Goal: Task Accomplishment & Management: Use online tool/utility

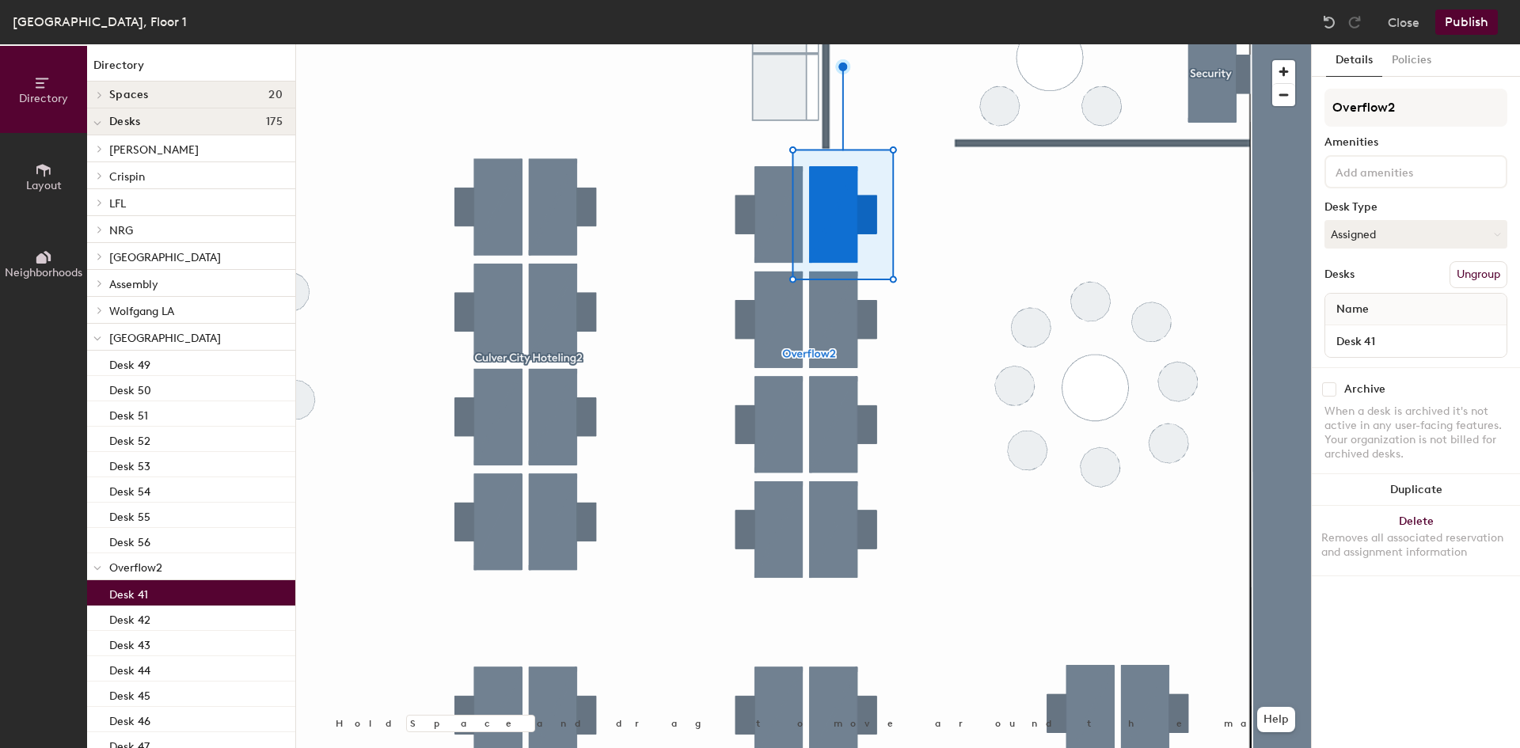
click at [828, 44] on div at bounding box center [803, 44] width 1015 height 0
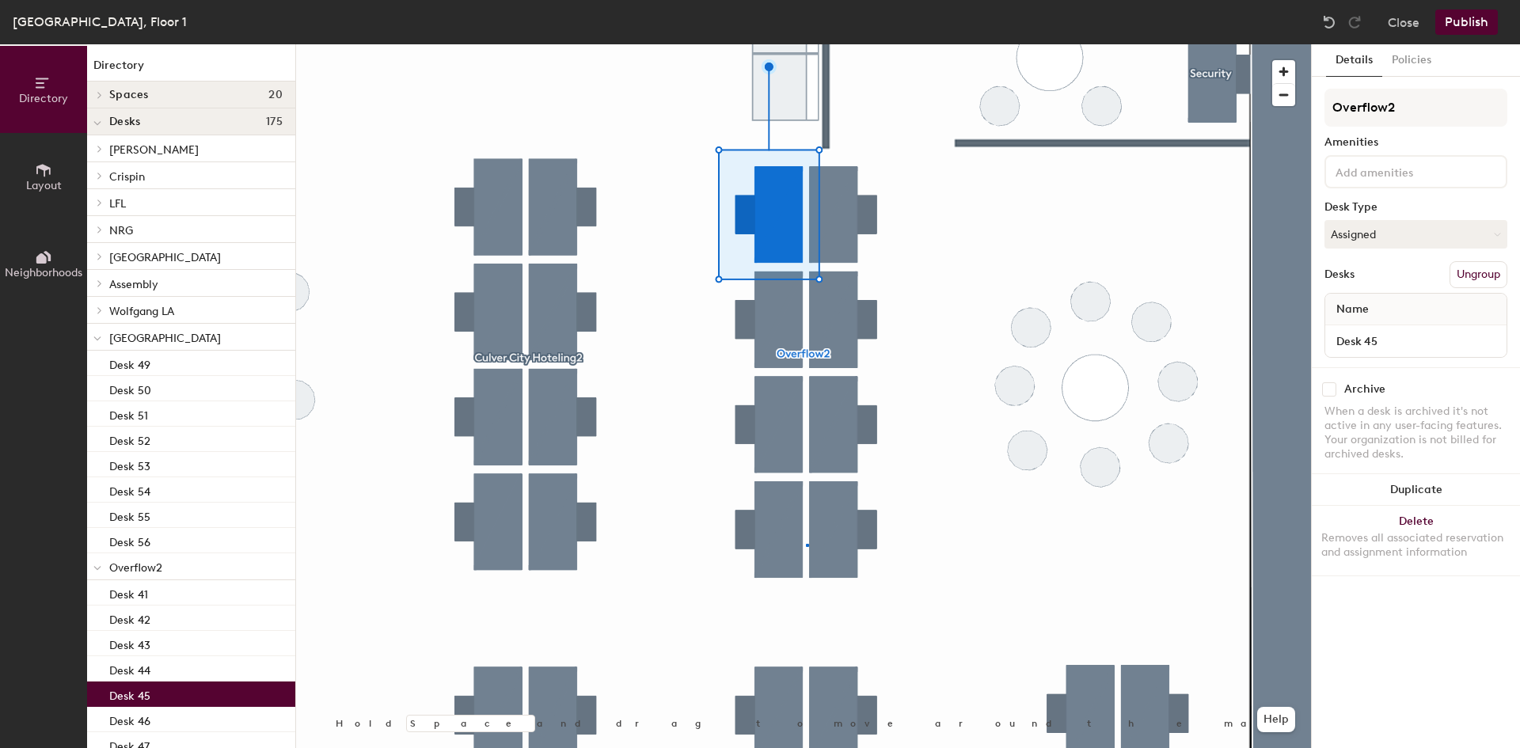
click at [807, 44] on div at bounding box center [803, 44] width 1015 height 0
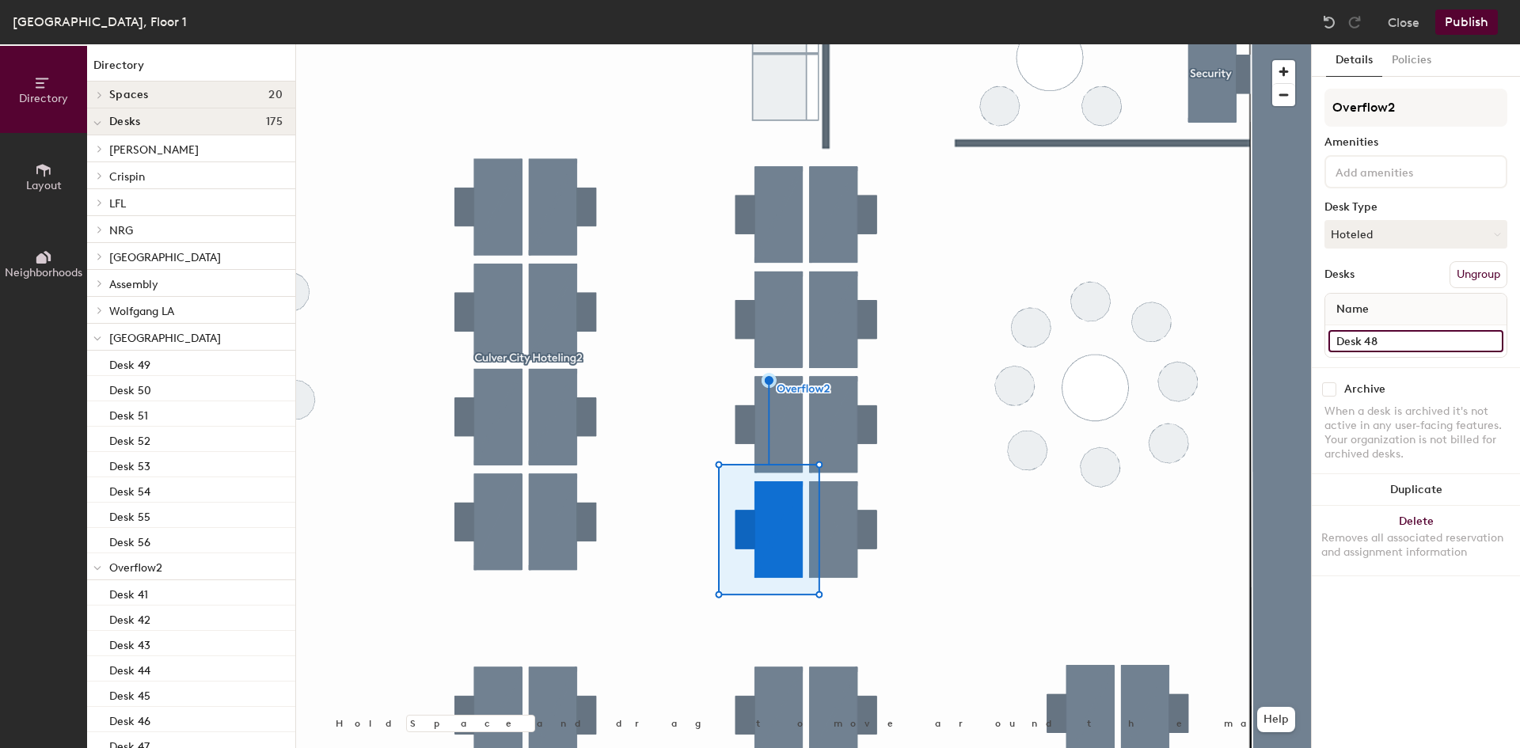
click at [1404, 347] on input "Desk 48" at bounding box center [1416, 341] width 175 height 22
click at [1404, 346] on input "Desk 48" at bounding box center [1416, 341] width 175 height 22
click at [1395, 342] on input "Desk 48" at bounding box center [1416, 341] width 175 height 22
type input "Desk 45"
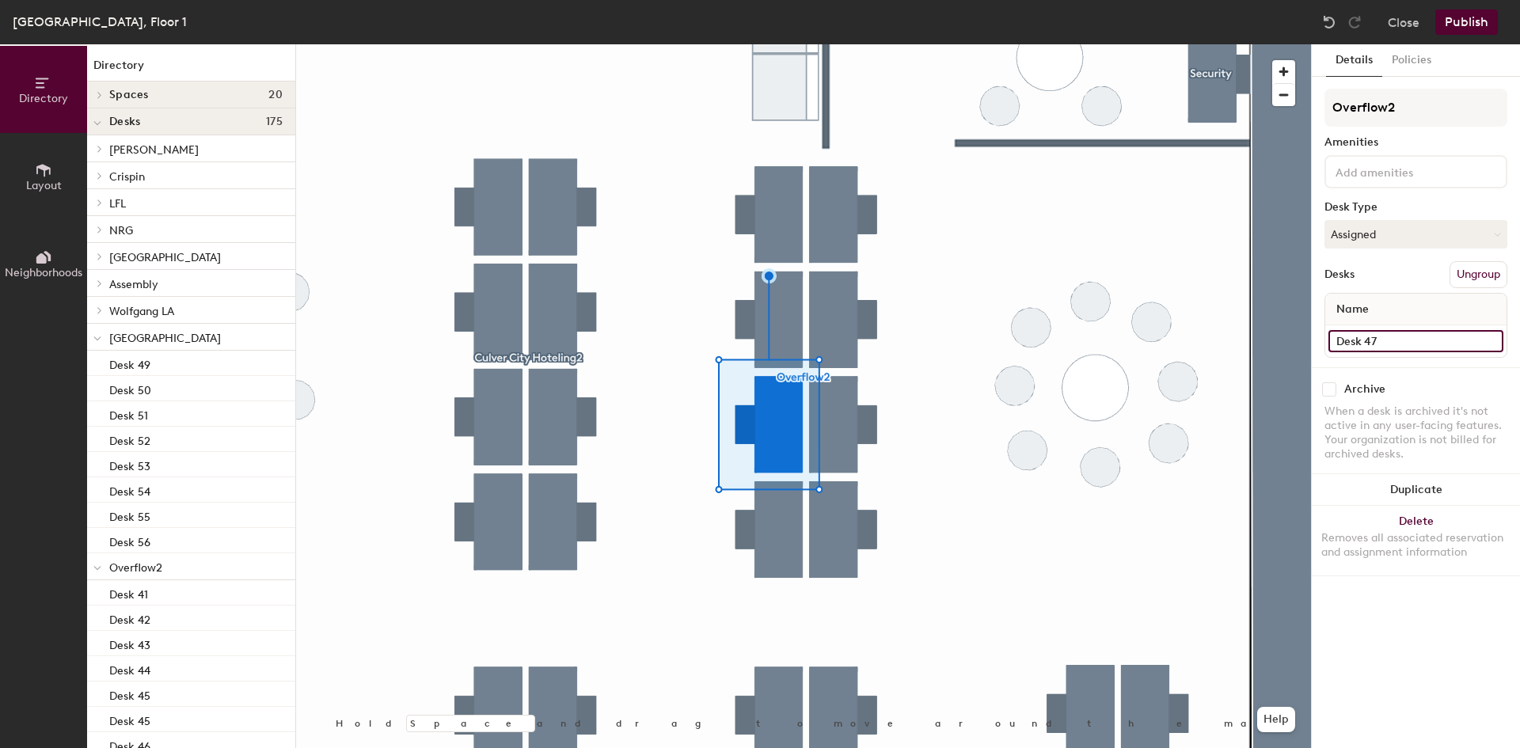
click at [1419, 338] on input "Desk 47" at bounding box center [1416, 341] width 175 height 22
click at [1411, 341] on input "Desk 47" at bounding box center [1416, 341] width 175 height 22
type input "Desk 46"
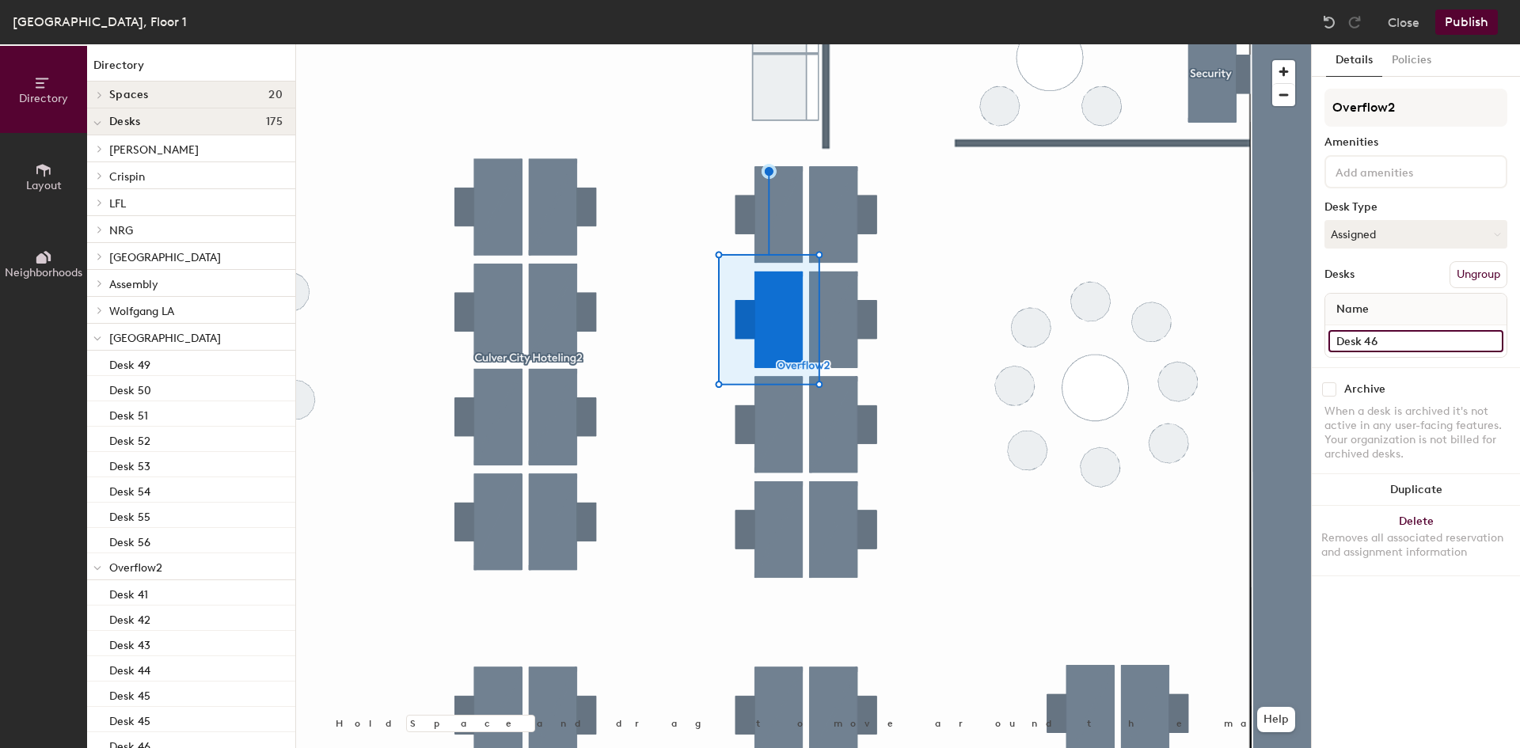
click at [1390, 340] on input "Desk 46" at bounding box center [1416, 341] width 175 height 22
click at [1391, 340] on input "Desk 46" at bounding box center [1416, 341] width 175 height 22
type input "Desk 47"
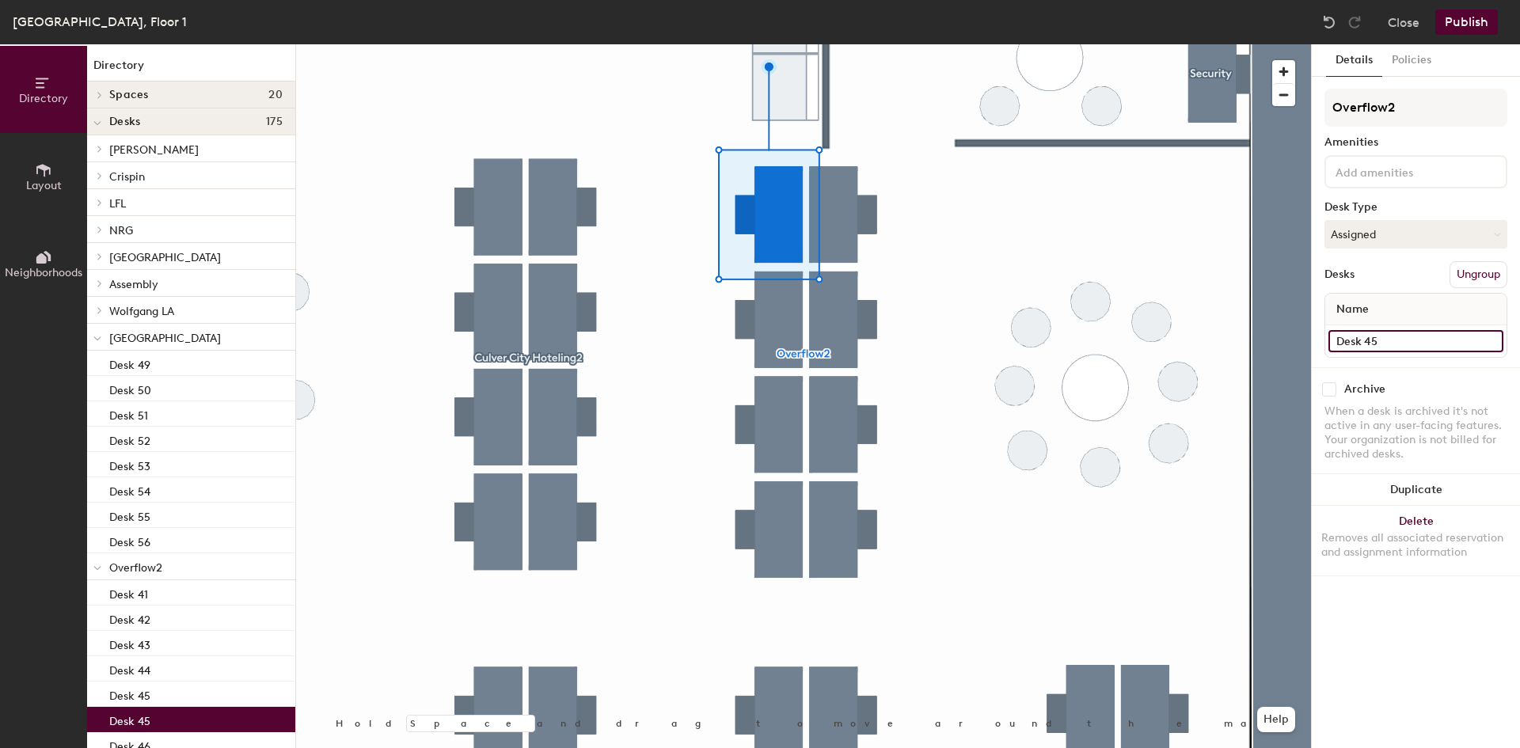
click at [1408, 337] on input "Desk 45" at bounding box center [1416, 341] width 175 height 22
click at [1402, 337] on input "Desk 45" at bounding box center [1416, 341] width 175 height 22
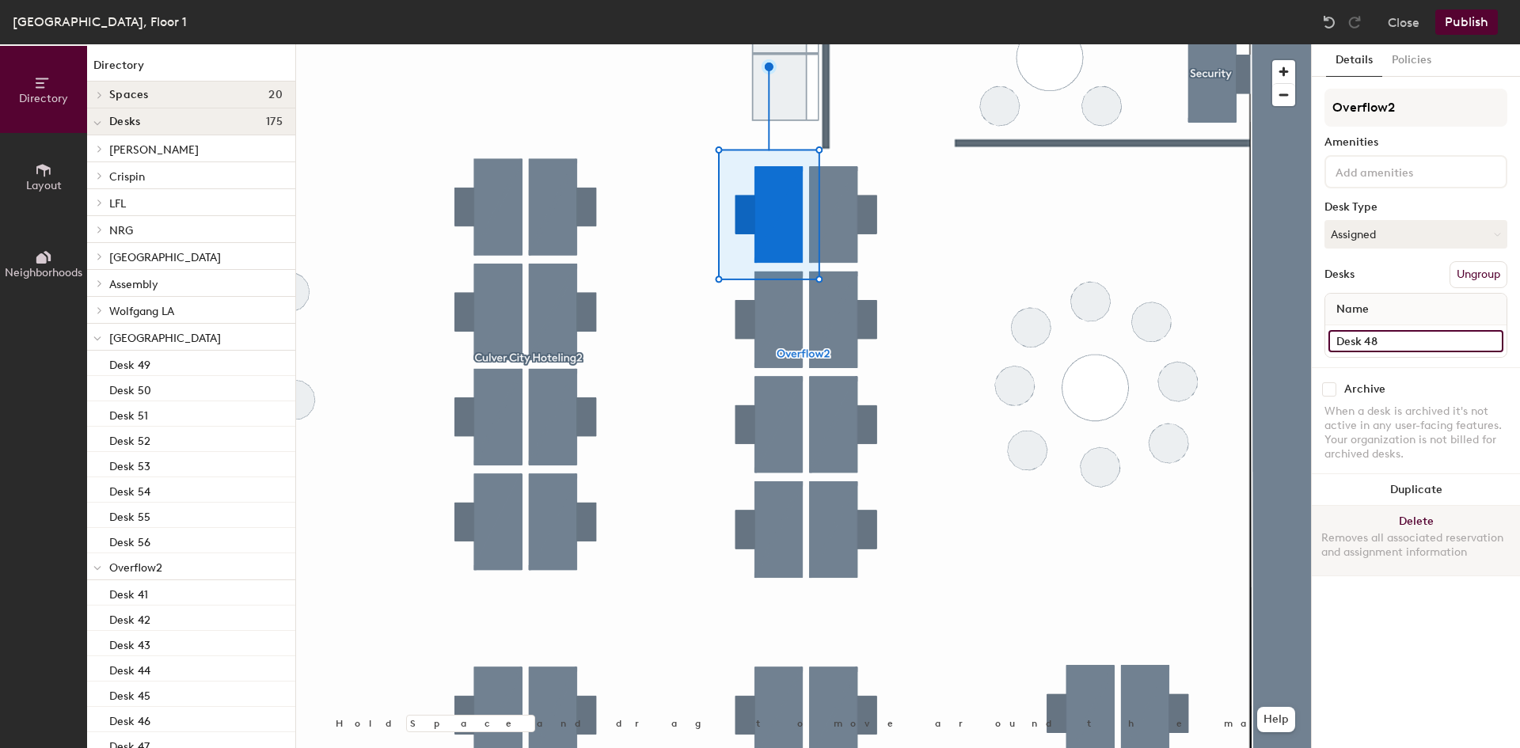
type input "Desk 48"
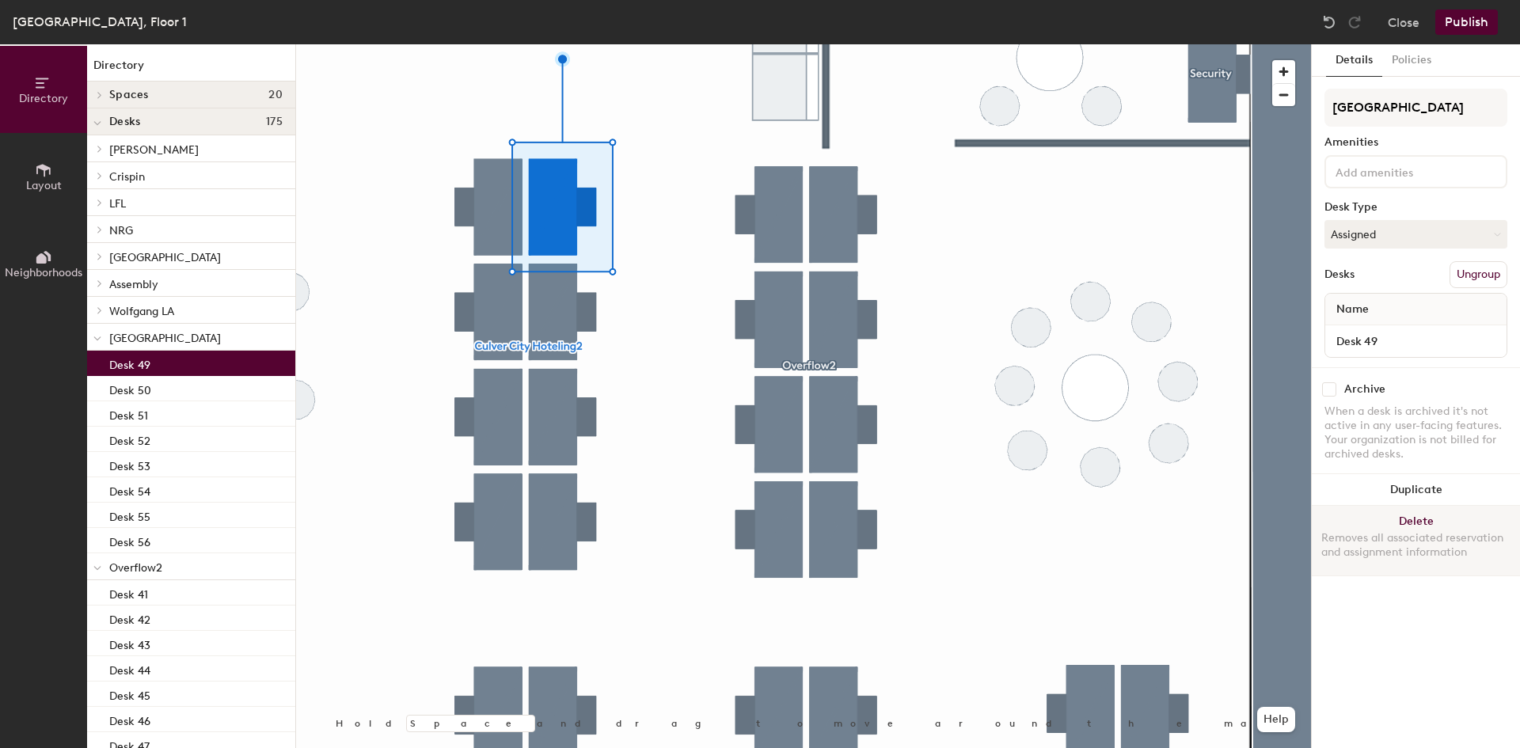
click at [785, 44] on div at bounding box center [803, 44] width 1015 height 0
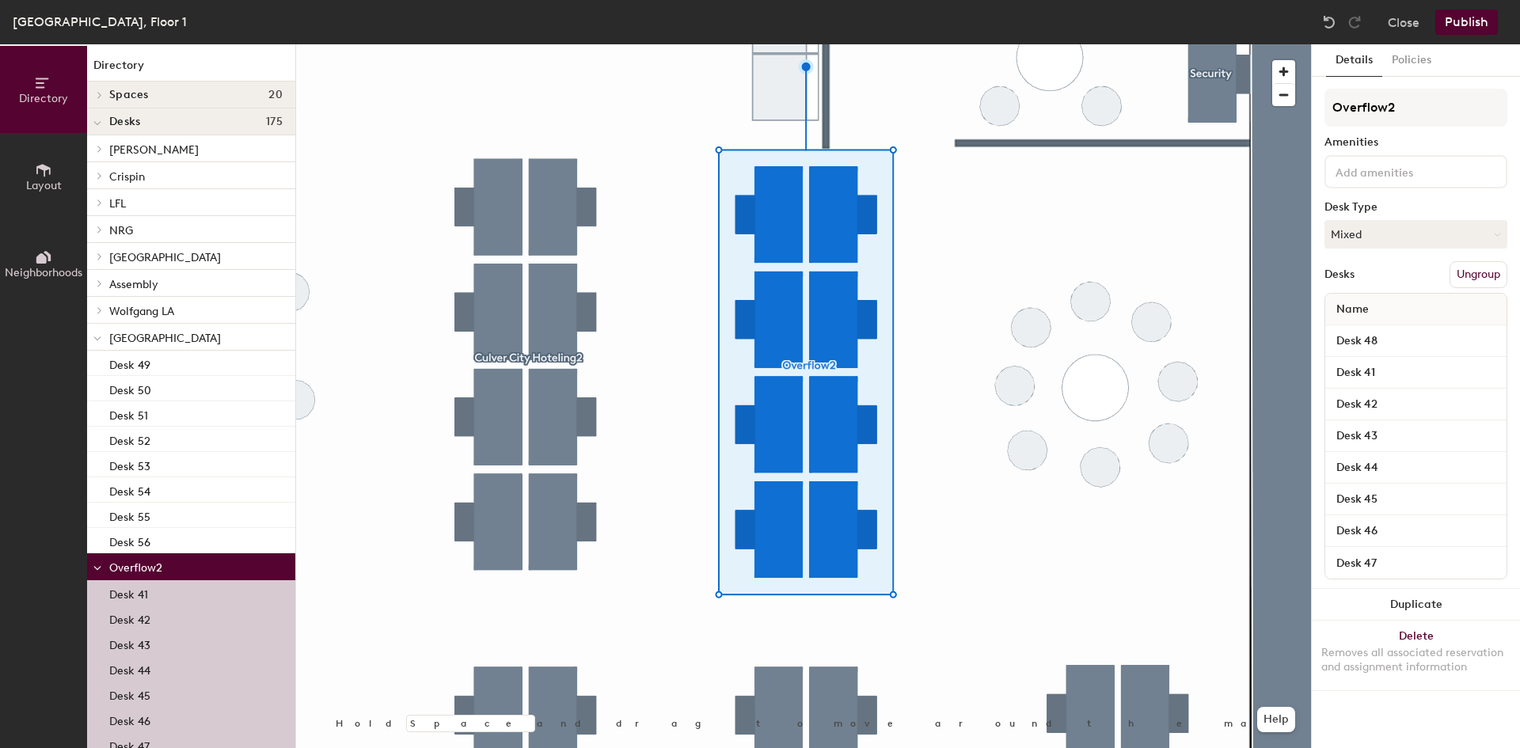
click at [1440, 13] on button "Publish" at bounding box center [1467, 22] width 63 height 25
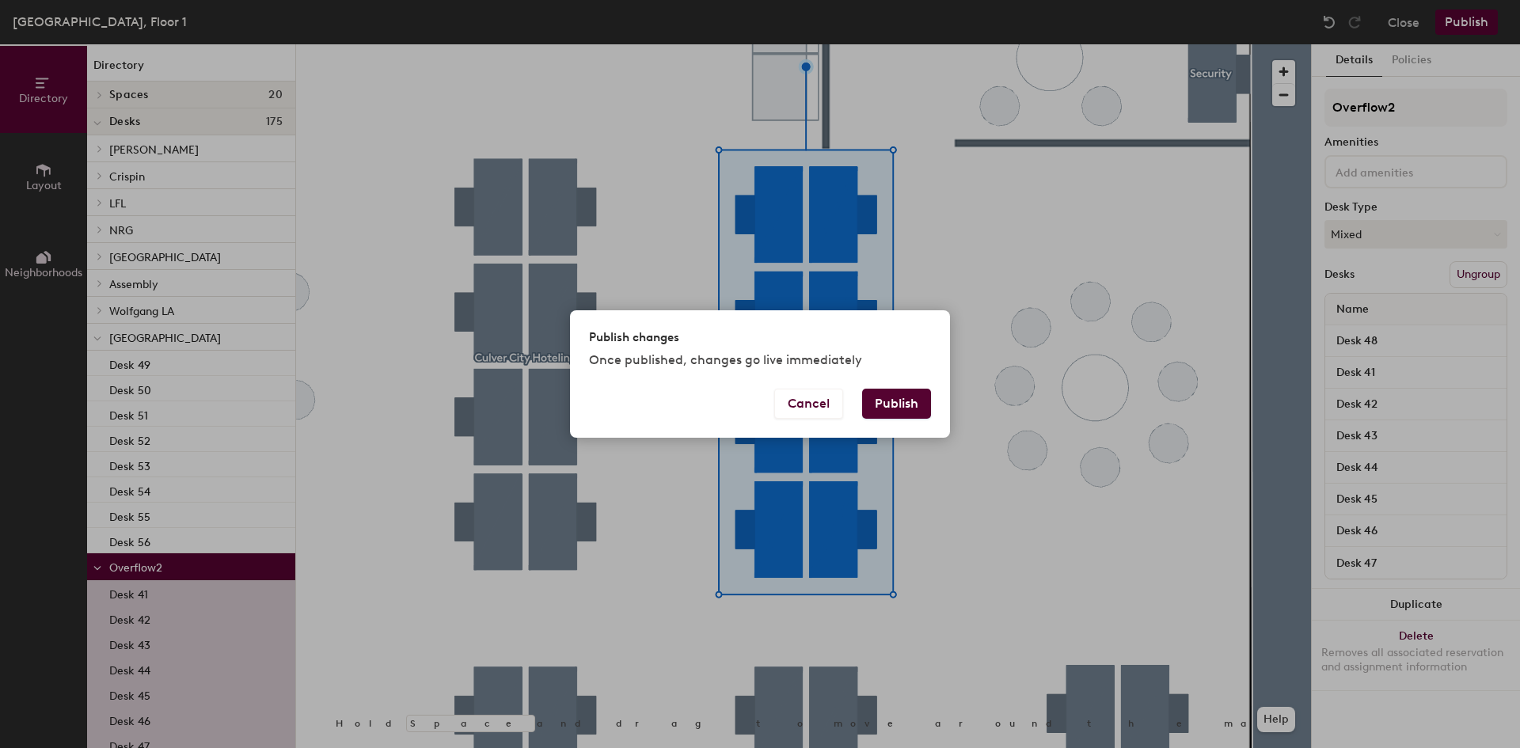
click at [904, 401] on button "Publish" at bounding box center [896, 404] width 69 height 30
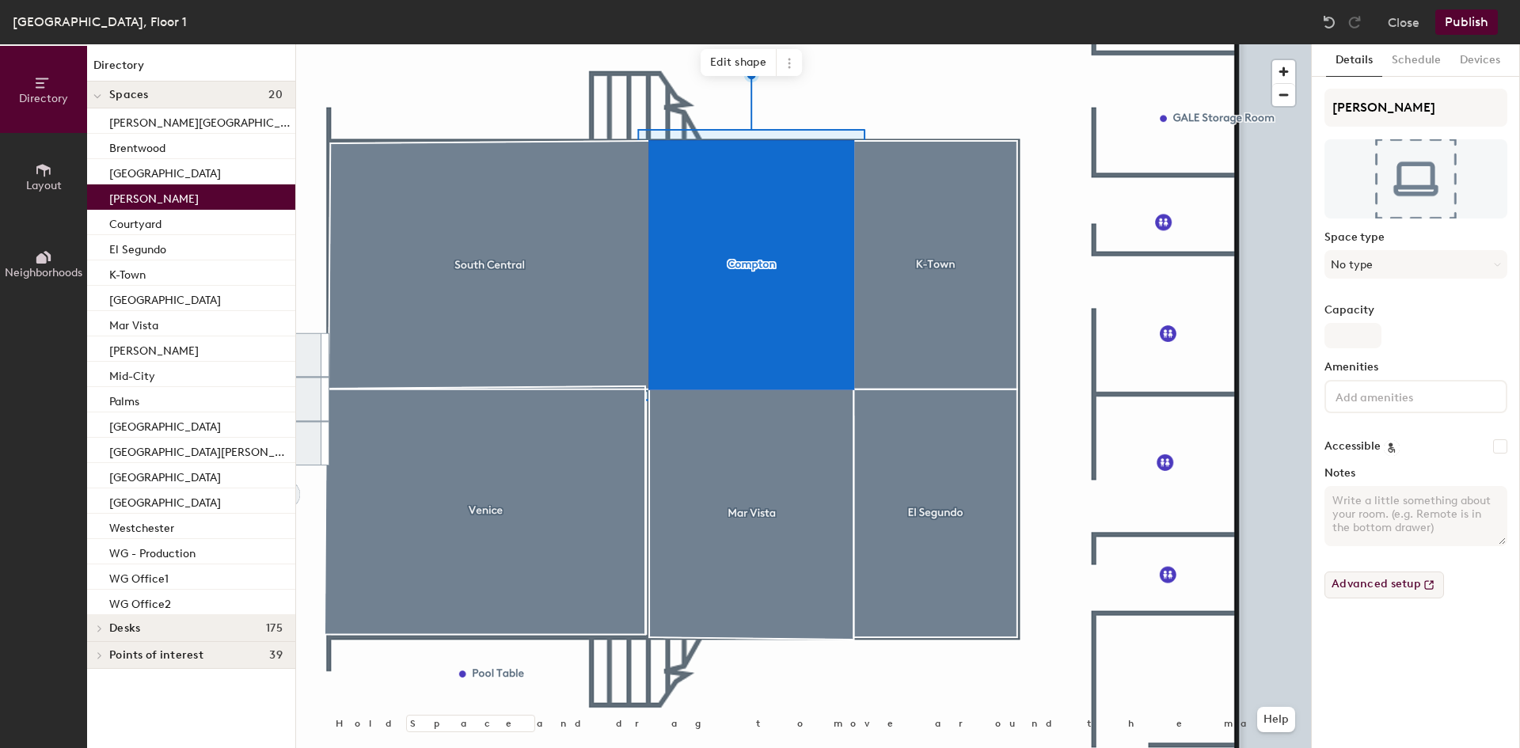
click at [1412, 584] on button "Advanced setup" at bounding box center [1385, 585] width 120 height 27
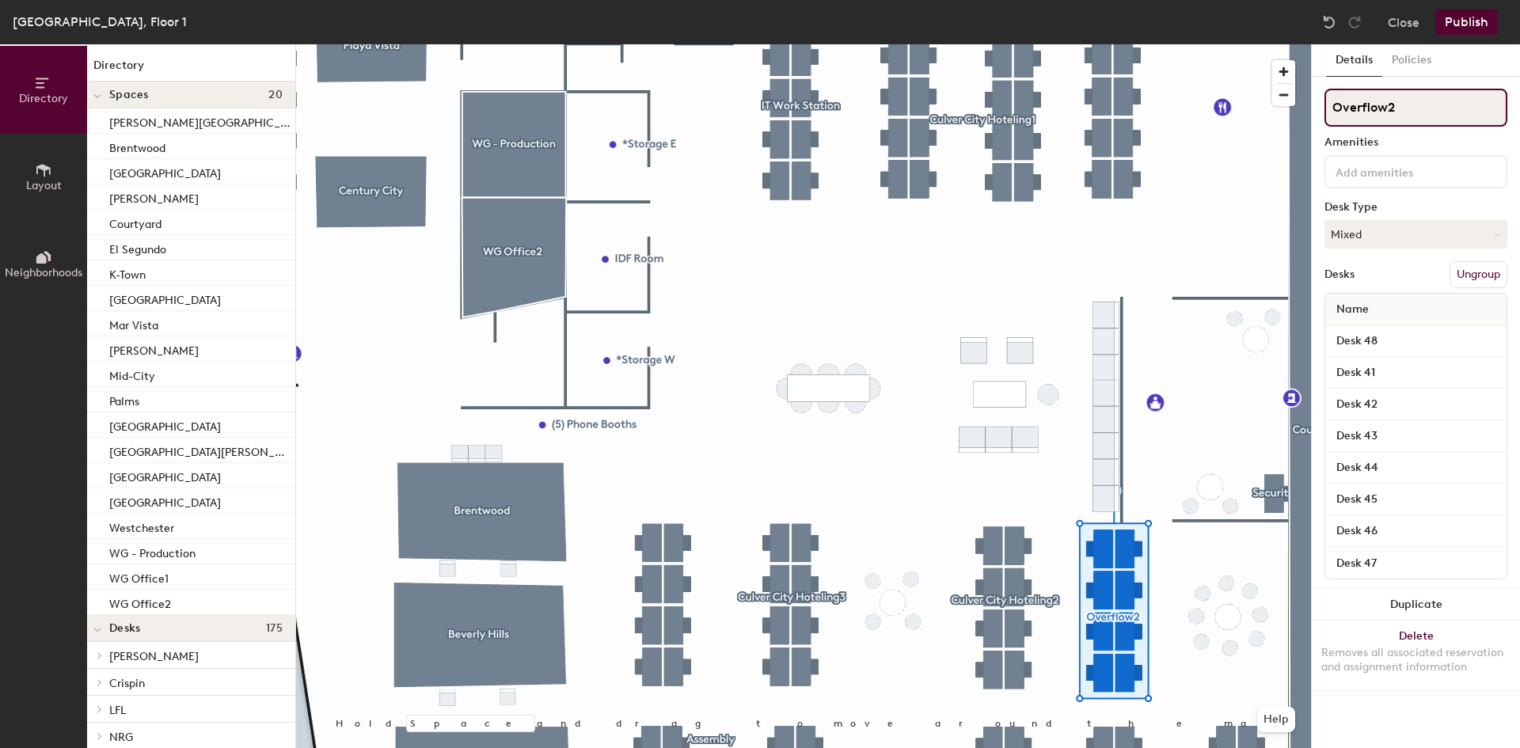
click at [1403, 109] on input "Overflow2" at bounding box center [1416, 108] width 183 height 38
type input "Overflow (NRG & LFL)"
